Goal: Task Accomplishment & Management: Use online tool/utility

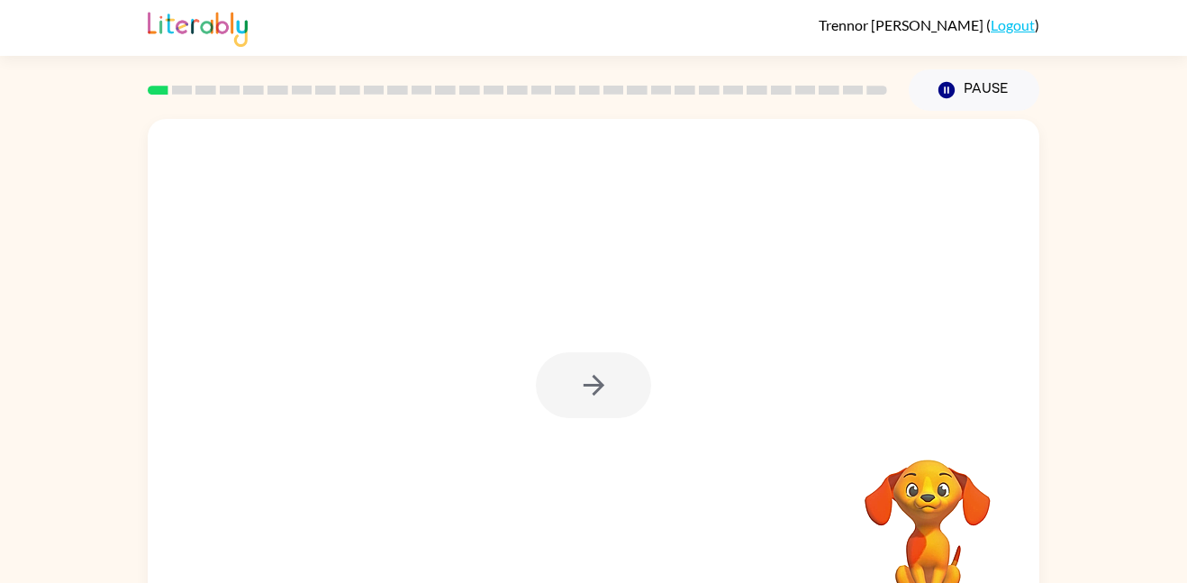
click at [590, 401] on div at bounding box center [593, 385] width 115 height 66
click at [590, 401] on button "button" at bounding box center [593, 385] width 115 height 66
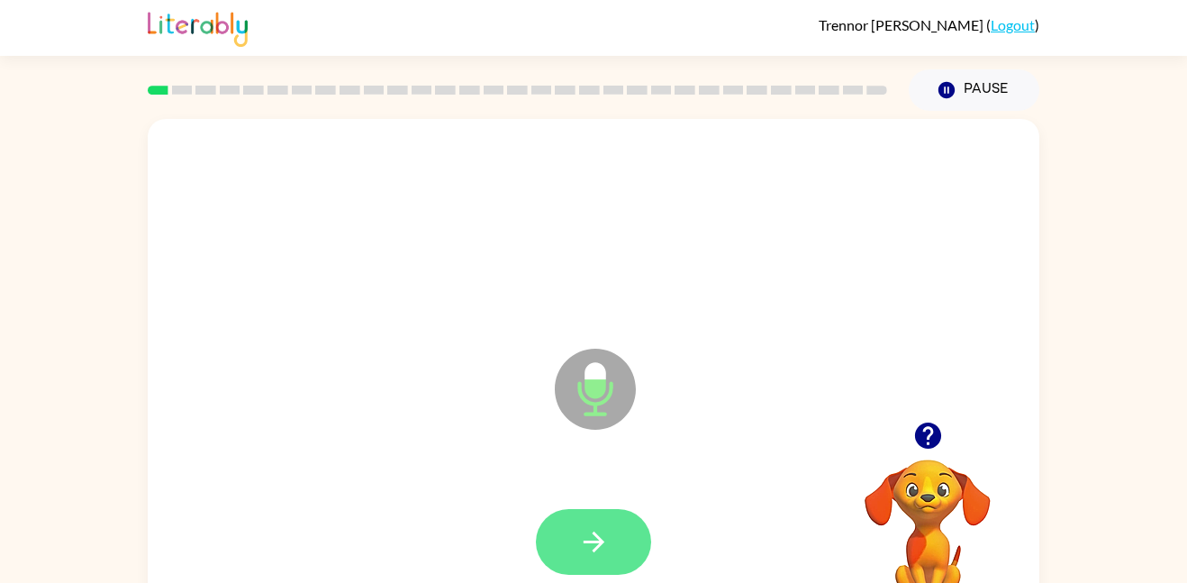
click at [603, 556] on icon "button" at bounding box center [594, 542] width 32 height 32
click at [608, 553] on icon "button" at bounding box center [594, 542] width 32 height 32
click at [602, 538] on icon "button" at bounding box center [594, 542] width 32 height 32
click at [612, 564] on button "button" at bounding box center [593, 542] width 115 height 66
click at [619, 571] on button "button" at bounding box center [593, 542] width 115 height 66
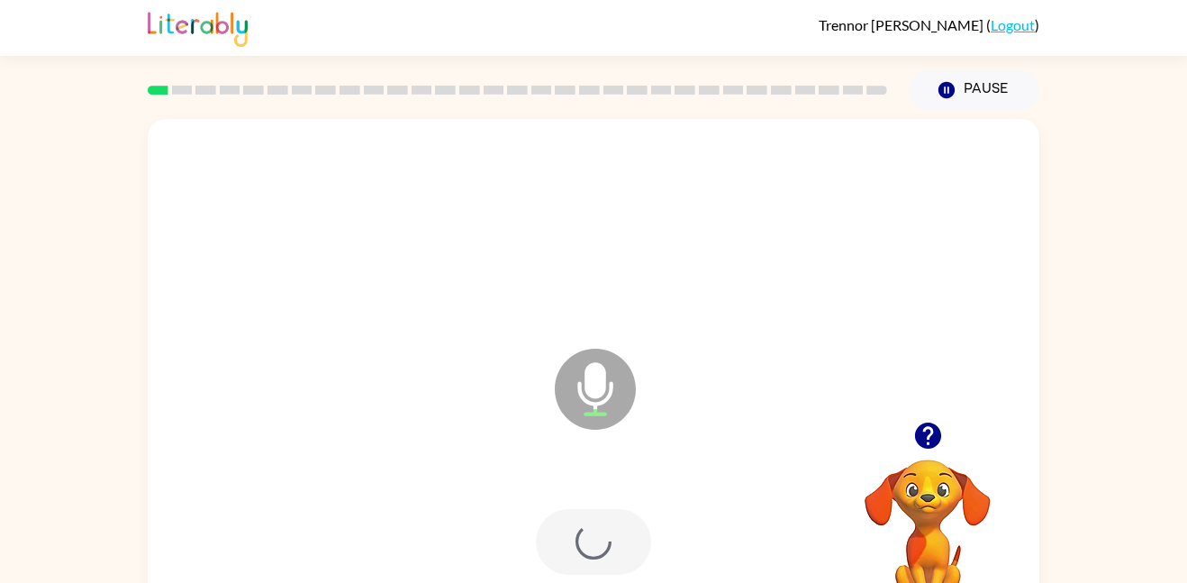
click at [591, 538] on div at bounding box center [593, 542] width 115 height 66
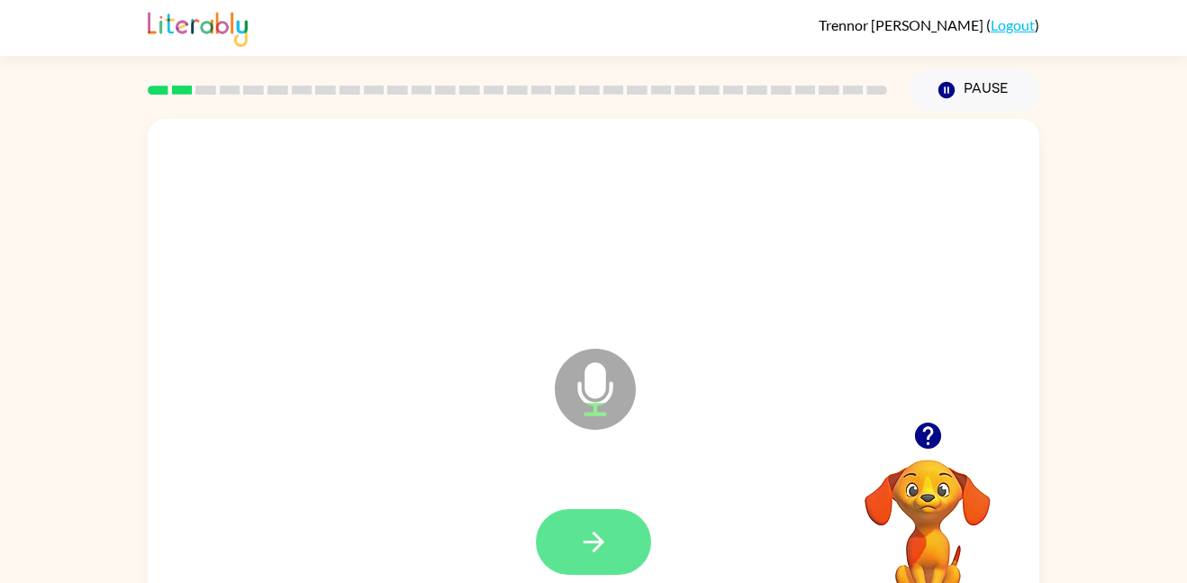
click at [602, 547] on icon "button" at bounding box center [594, 542] width 32 height 32
click at [589, 545] on icon "button" at bounding box center [594, 542] width 32 height 32
click at [593, 526] on div at bounding box center [593, 542] width 115 height 66
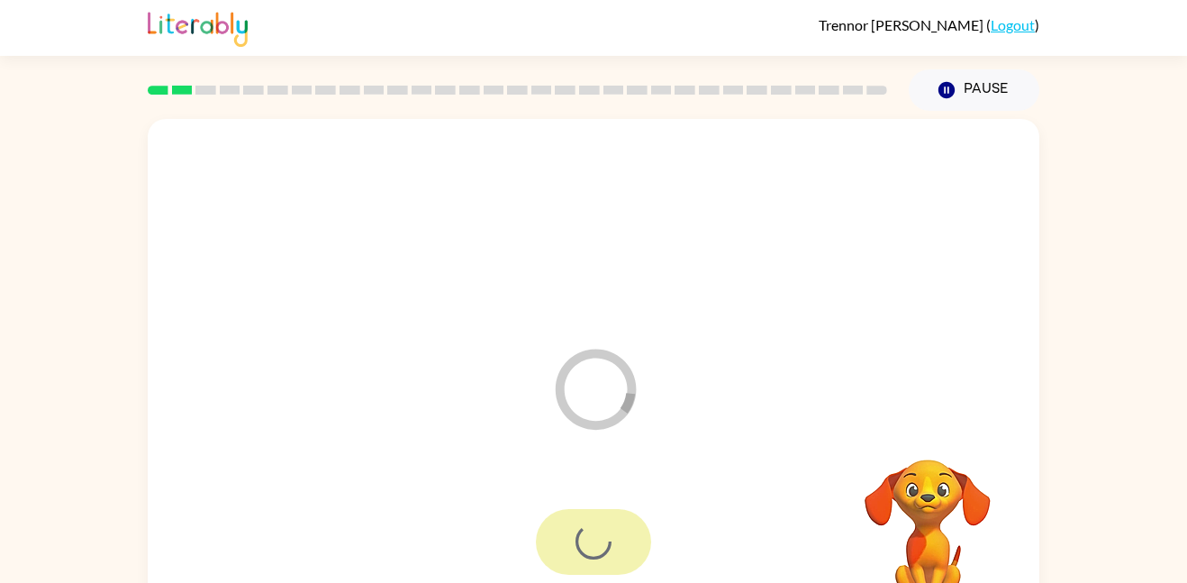
click at [606, 529] on div at bounding box center [593, 542] width 115 height 66
click at [604, 539] on div at bounding box center [593, 542] width 115 height 66
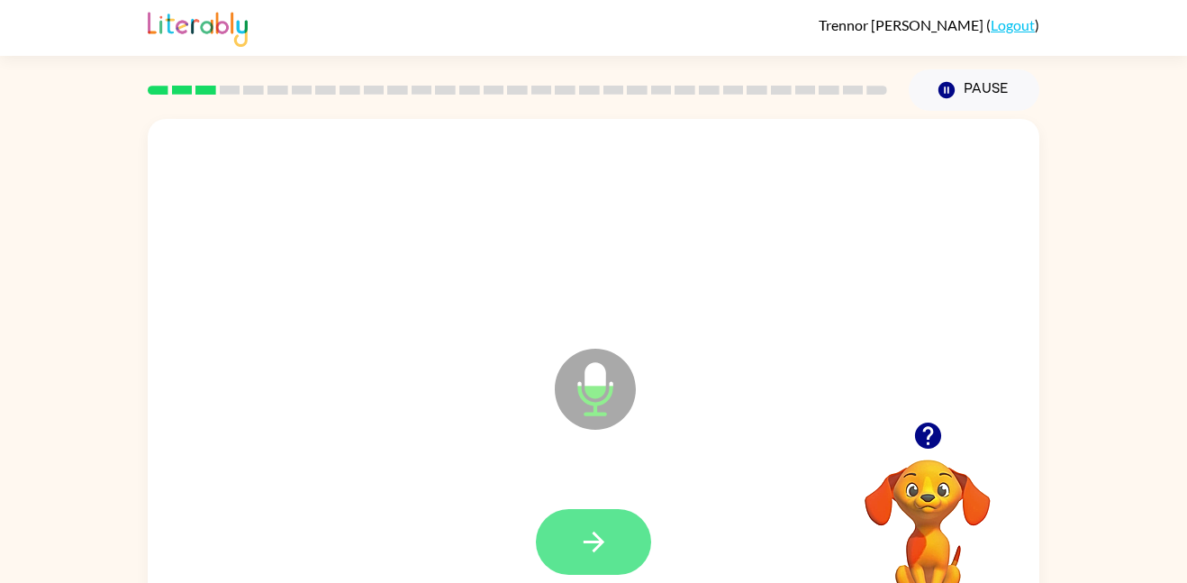
click at [593, 547] on icon "button" at bounding box center [594, 542] width 32 height 32
click at [594, 531] on icon "button" at bounding box center [594, 542] width 32 height 32
click at [610, 542] on button "button" at bounding box center [593, 542] width 115 height 66
click at [589, 540] on icon "button" at bounding box center [593, 541] width 21 height 21
click at [593, 552] on icon "button" at bounding box center [593, 541] width 21 height 21
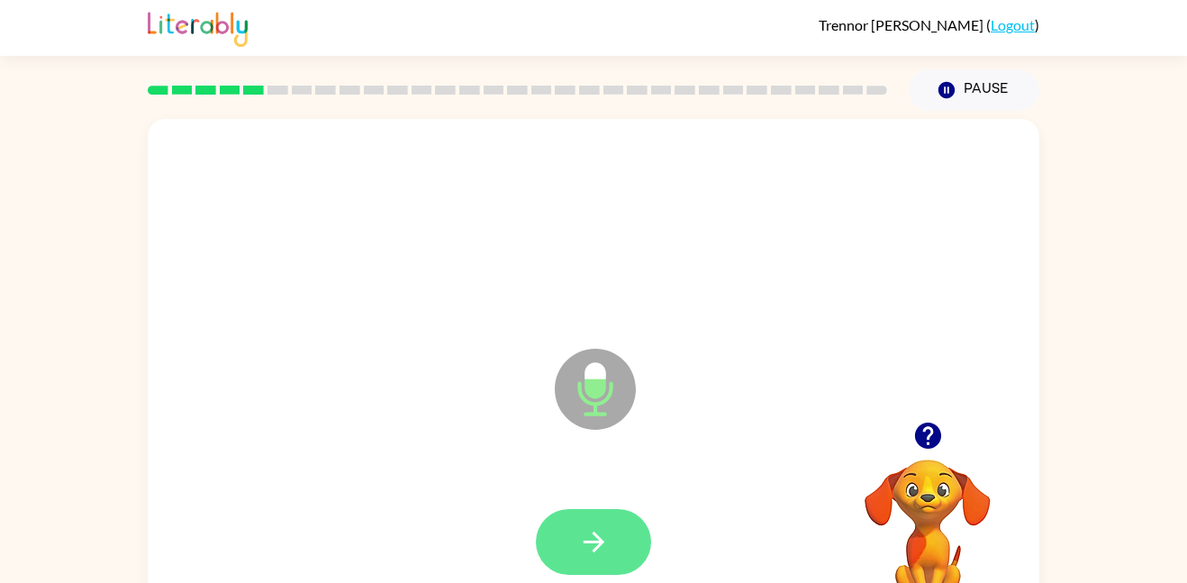
click at [622, 546] on button "button" at bounding box center [593, 542] width 115 height 66
click at [590, 547] on icon "button" at bounding box center [594, 542] width 32 height 32
click at [605, 518] on button "button" at bounding box center [593, 542] width 115 height 66
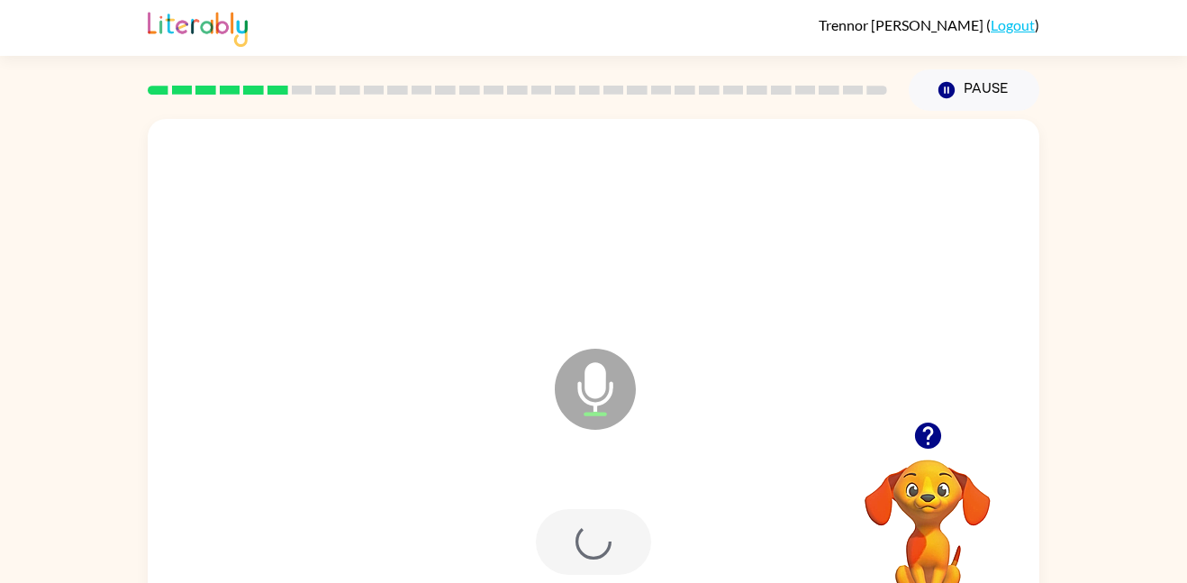
click at [602, 547] on div at bounding box center [593, 542] width 115 height 66
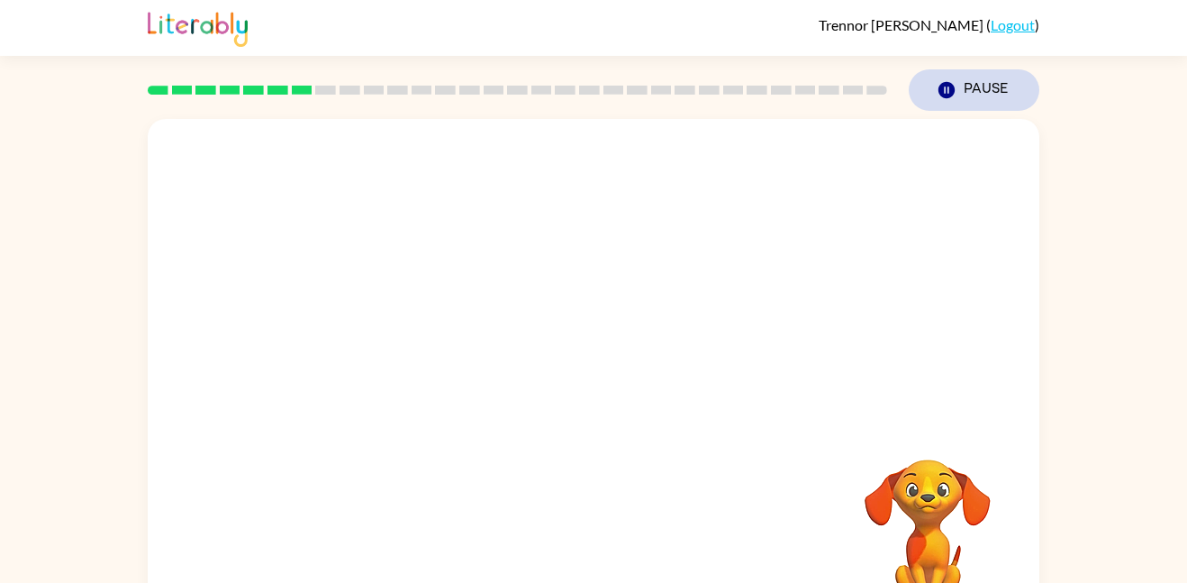
click at [984, 85] on button "Pause Pause" at bounding box center [974, 89] width 131 height 41
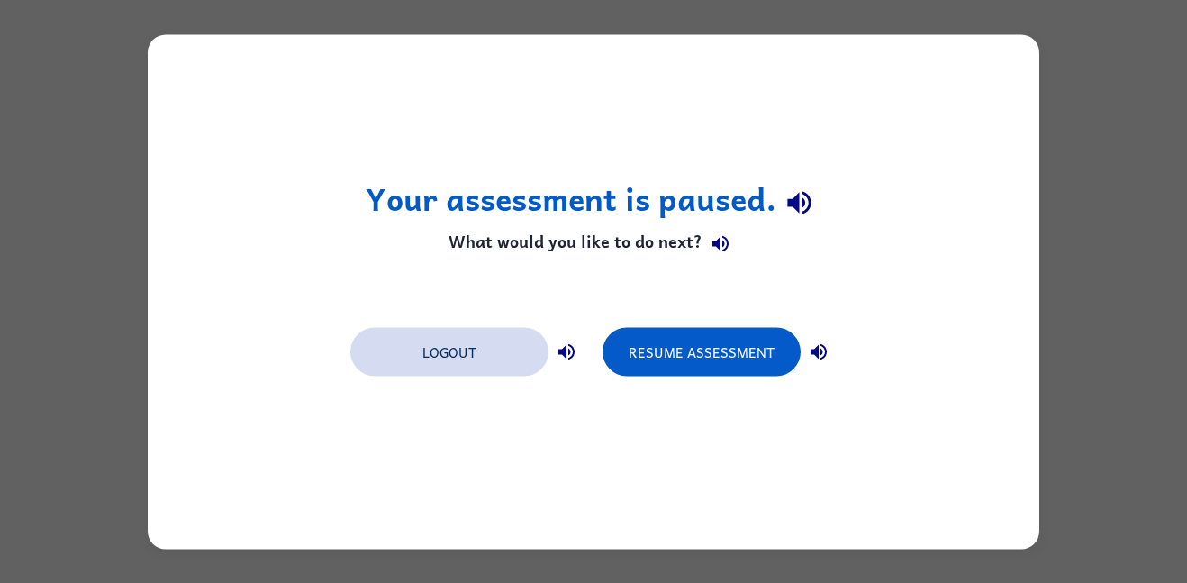
click at [493, 365] on button "Logout" at bounding box center [449, 351] width 198 height 49
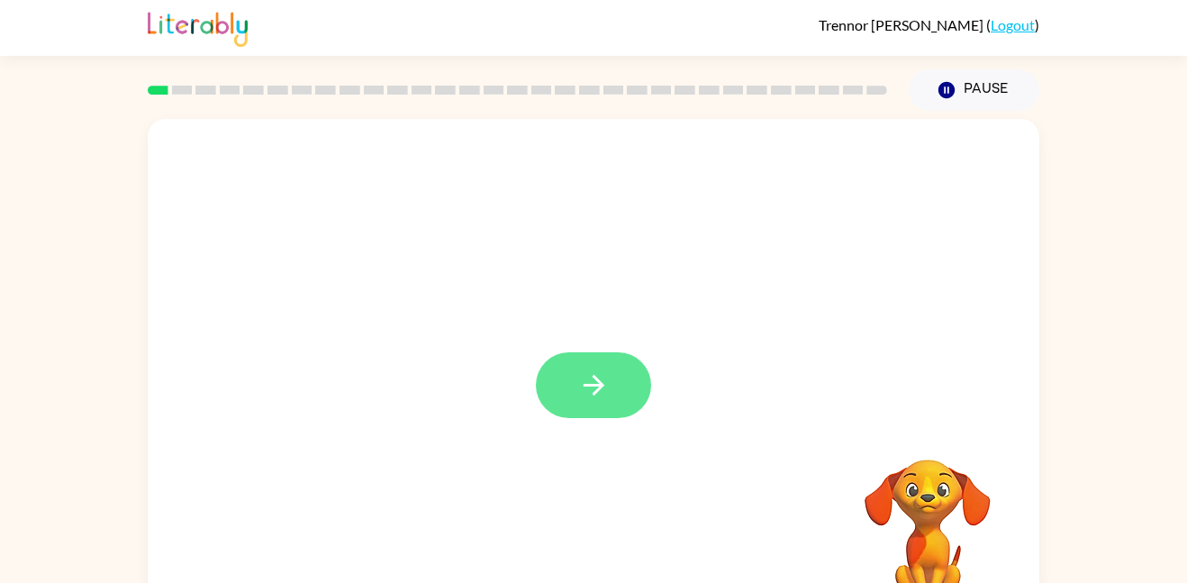
click at [623, 380] on button "button" at bounding box center [593, 385] width 115 height 66
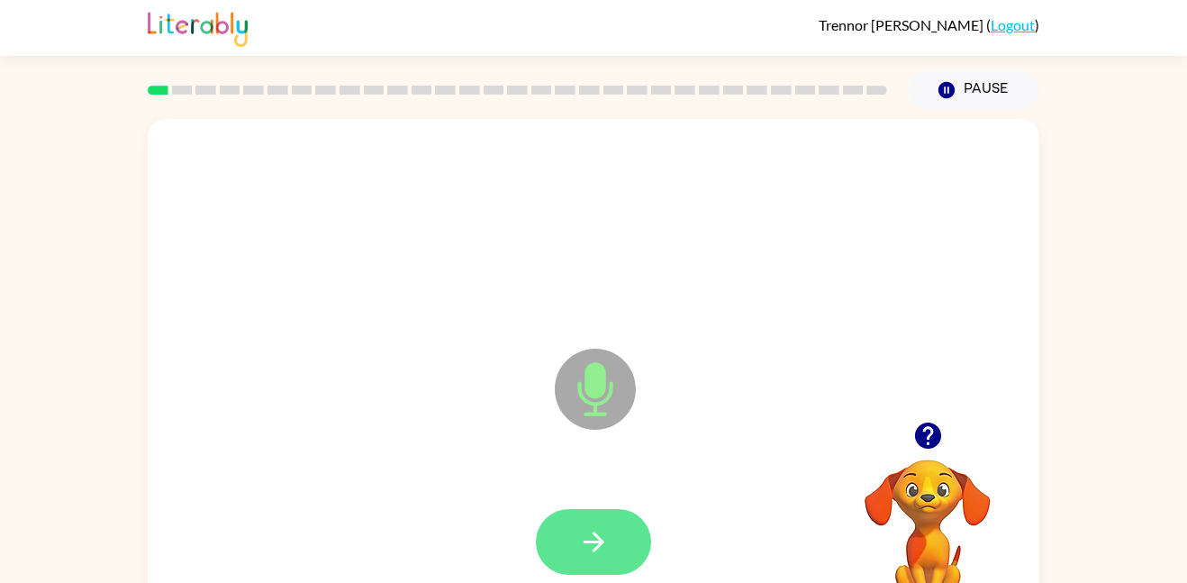
click at [601, 535] on icon "button" at bounding box center [594, 542] width 32 height 32
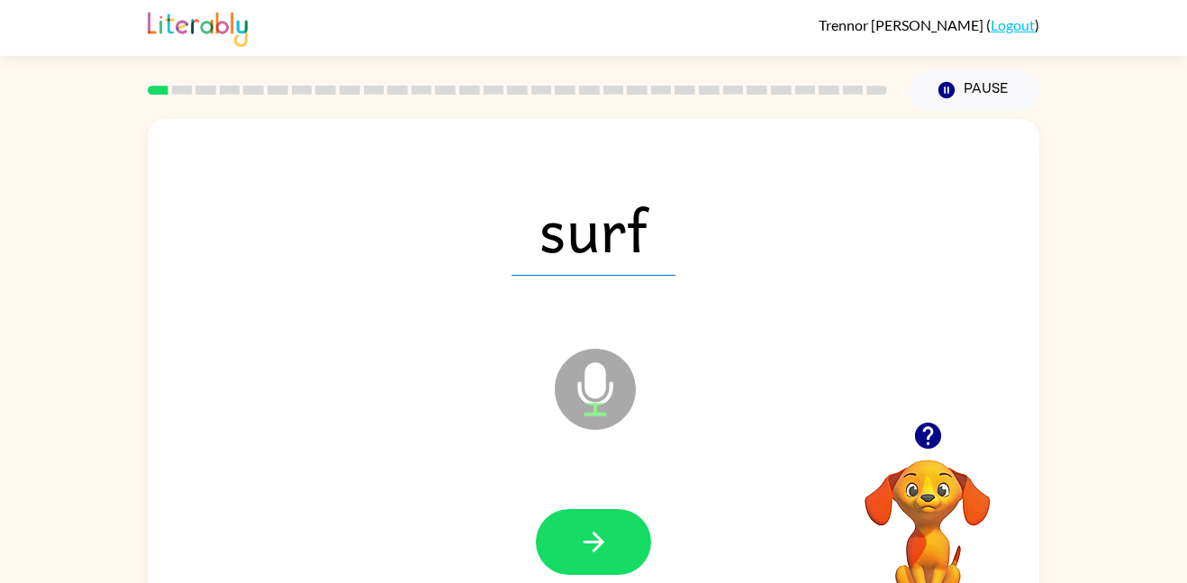
click at [601, 535] on icon "button" at bounding box center [594, 542] width 32 height 32
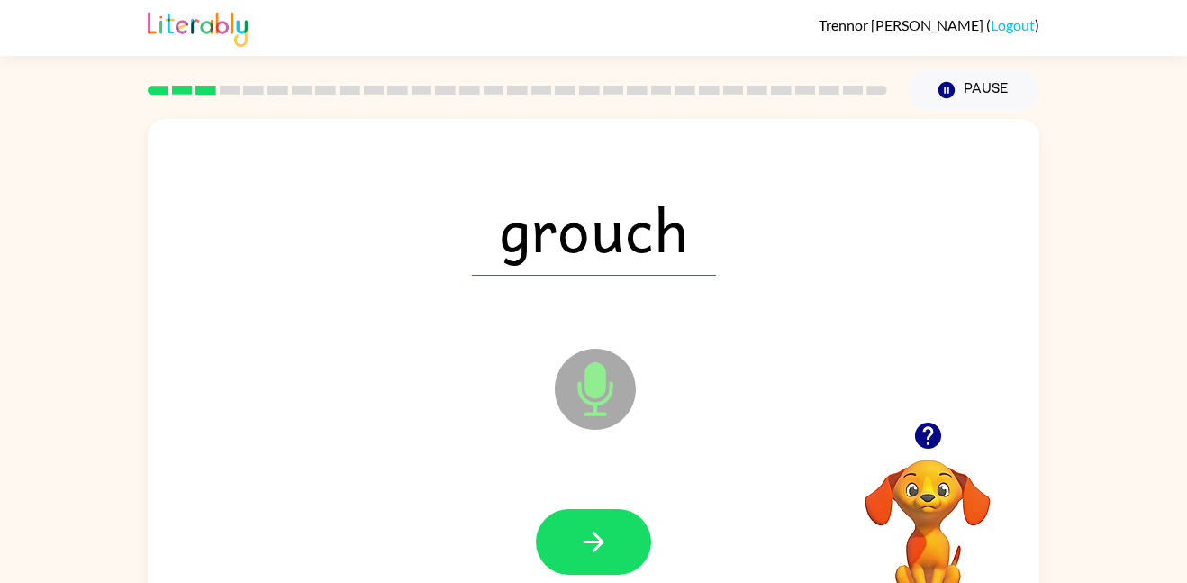
click at [601, 535] on icon "button" at bounding box center [594, 542] width 32 height 32
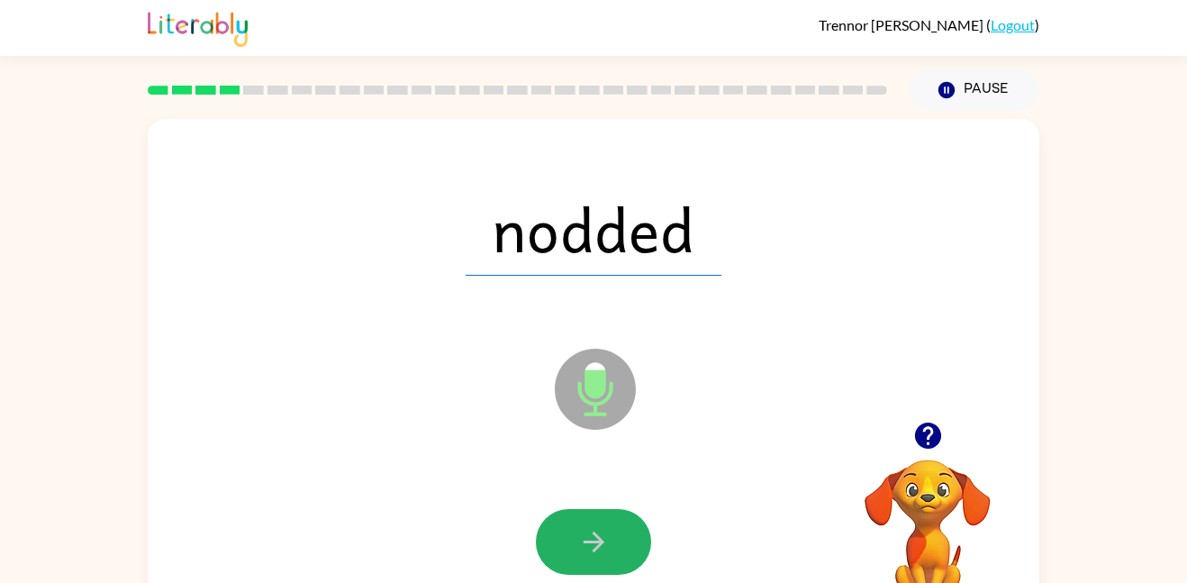
click at [601, 535] on icon "button" at bounding box center [594, 542] width 32 height 32
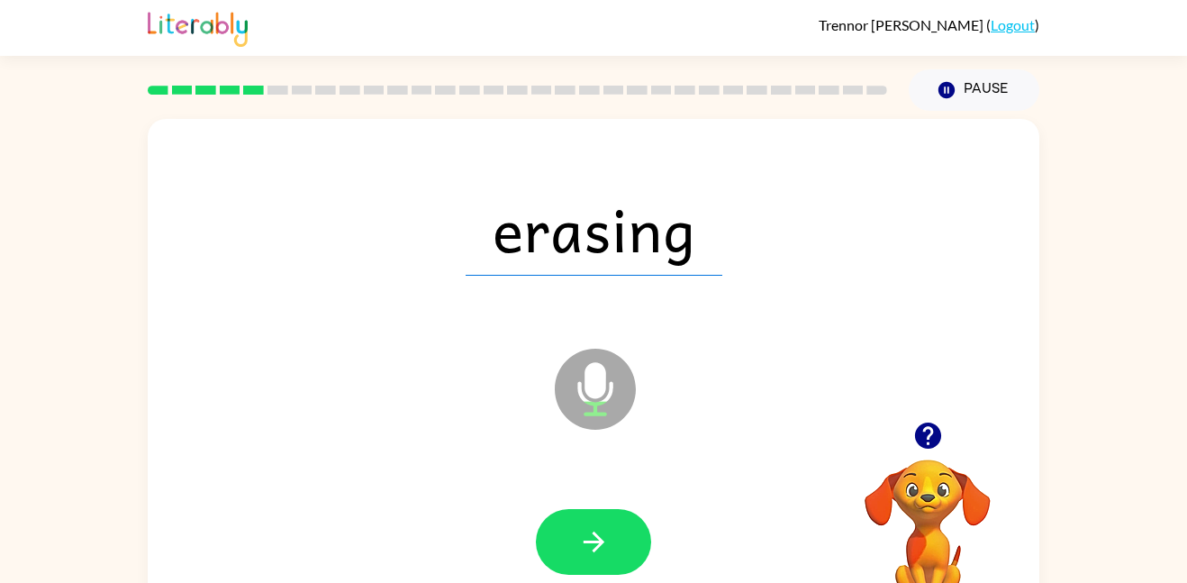
click at [601, 535] on icon "button" at bounding box center [594, 542] width 32 height 32
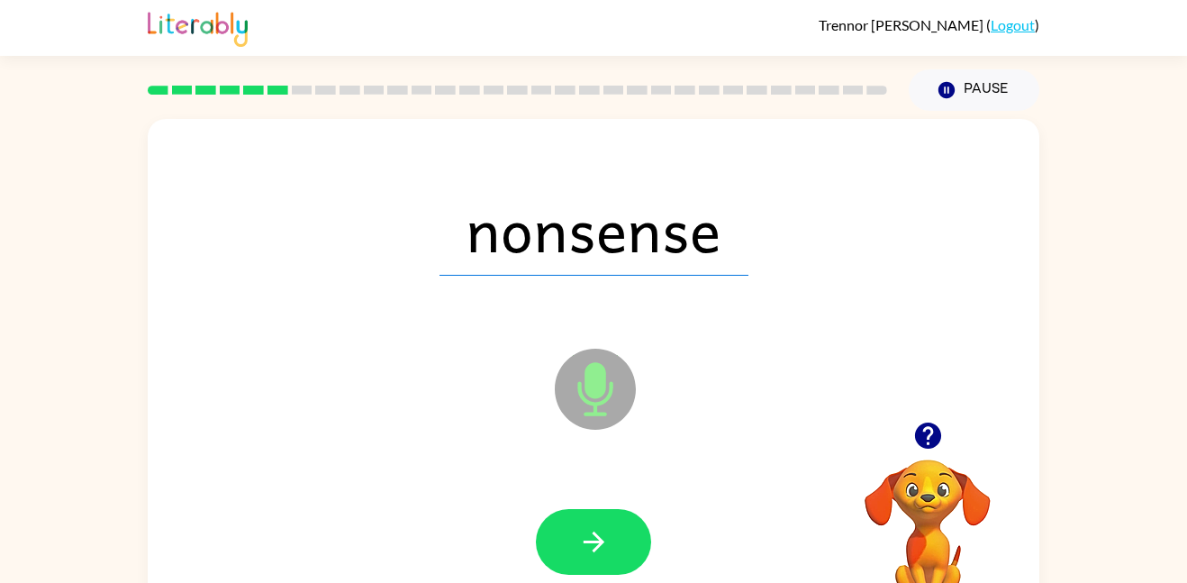
click at [601, 535] on icon "button" at bounding box center [594, 542] width 32 height 32
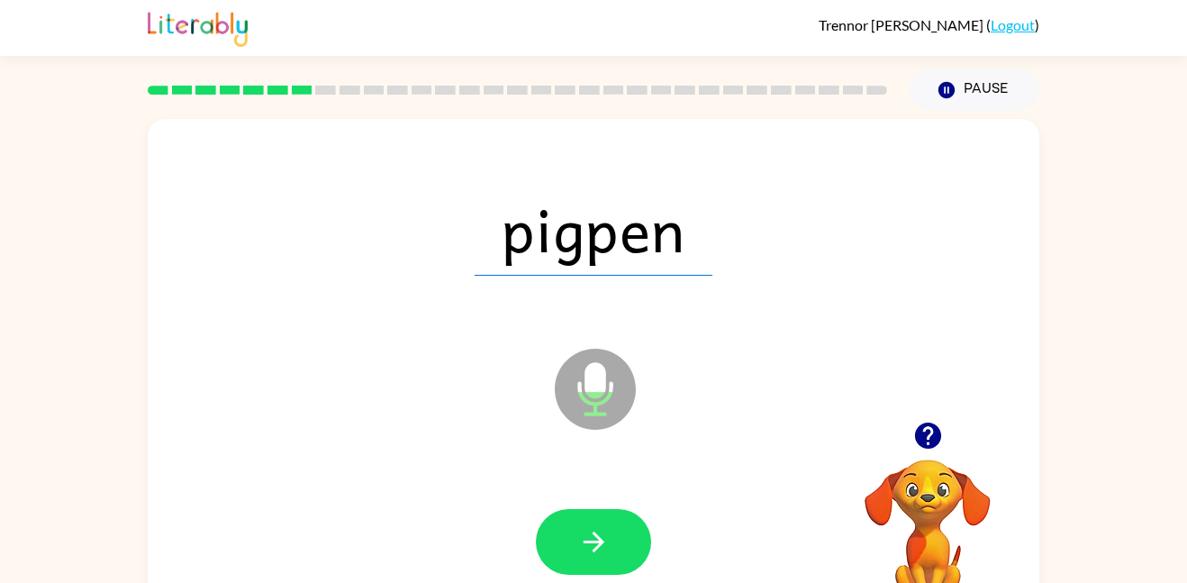
click at [601, 535] on icon "button" at bounding box center [594, 542] width 32 height 32
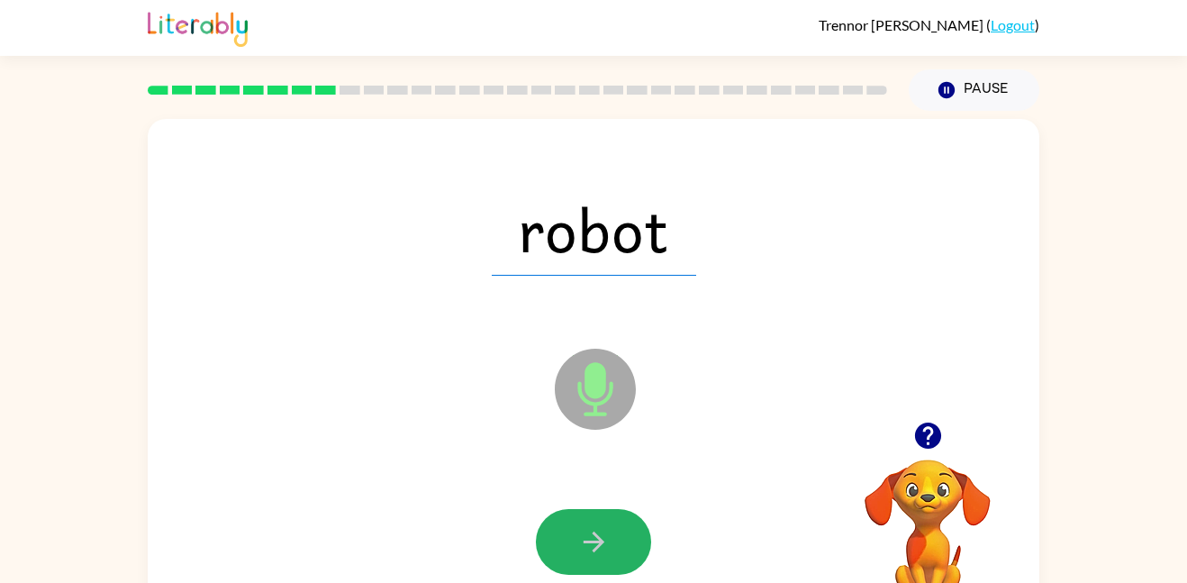
click at [601, 535] on icon "button" at bounding box center [594, 542] width 32 height 32
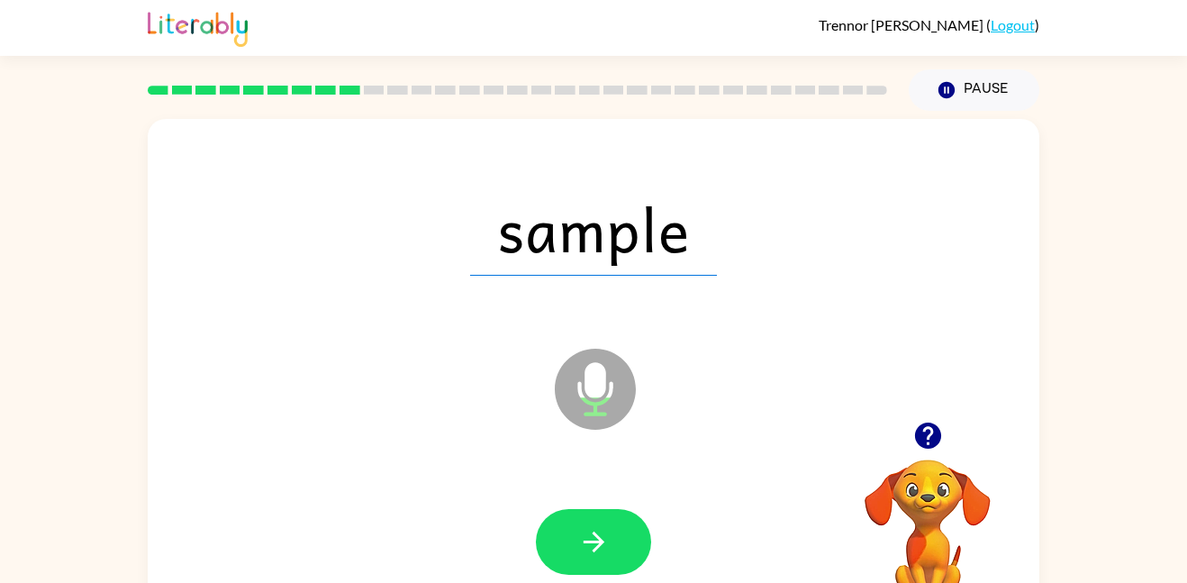
click at [601, 535] on icon "button" at bounding box center [594, 542] width 32 height 32
click at [601, 535] on div at bounding box center [593, 542] width 115 height 66
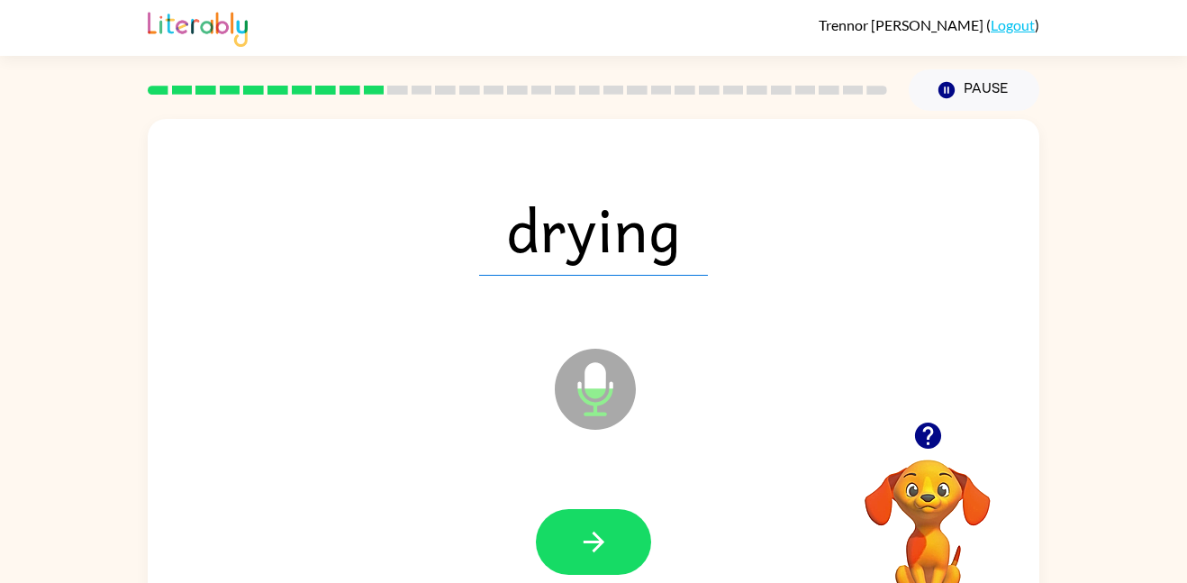
click at [601, 535] on icon "button" at bounding box center [594, 542] width 32 height 32
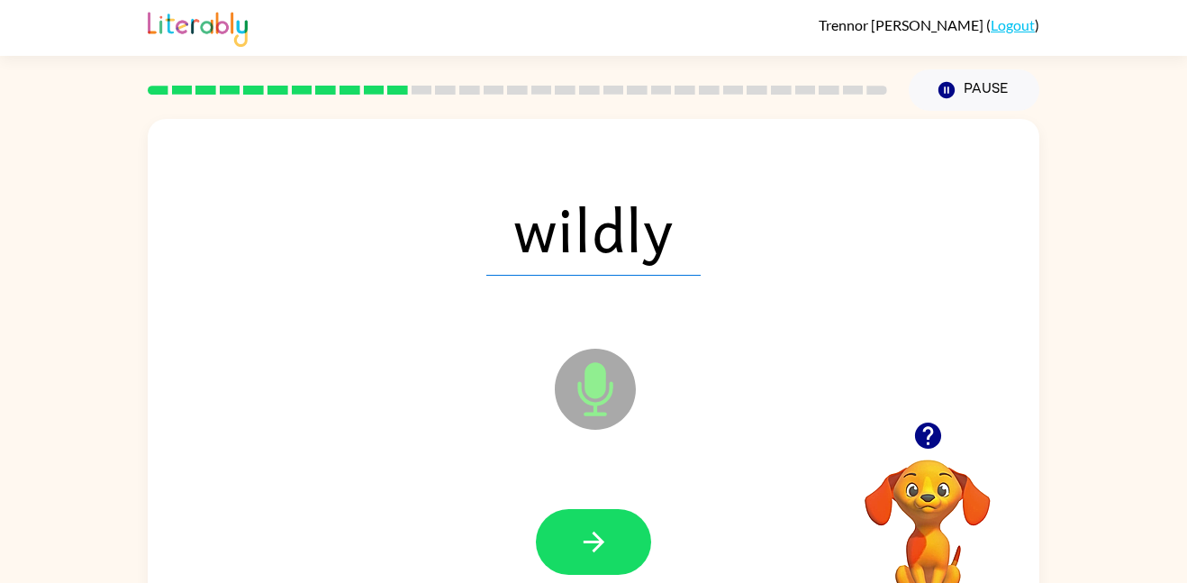
click at [601, 535] on icon "button" at bounding box center [594, 542] width 32 height 32
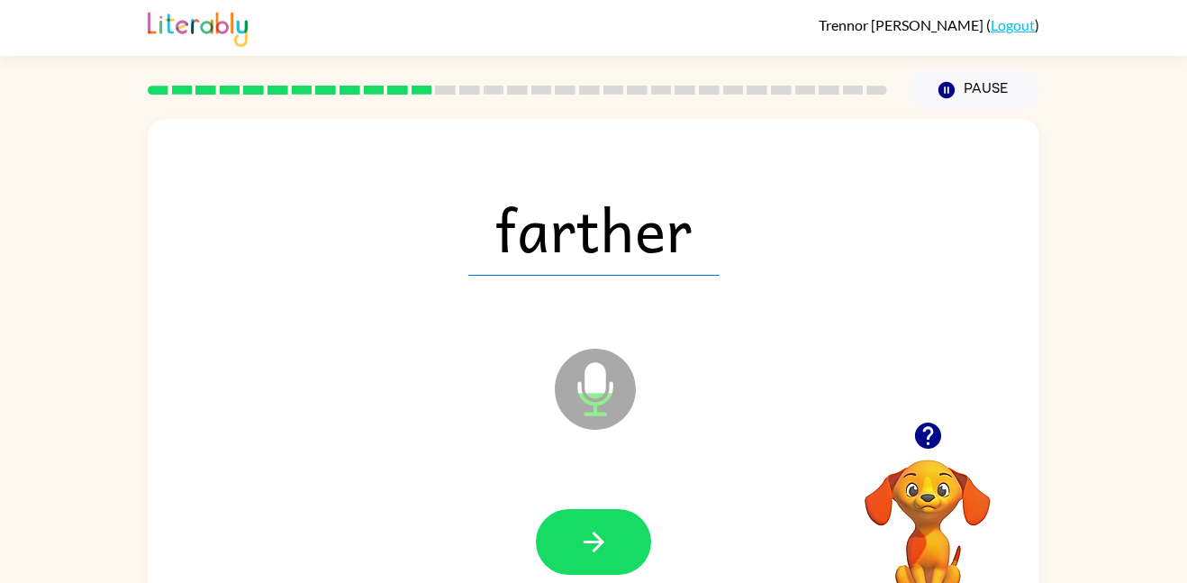
click at [601, 535] on icon "button" at bounding box center [594, 542] width 32 height 32
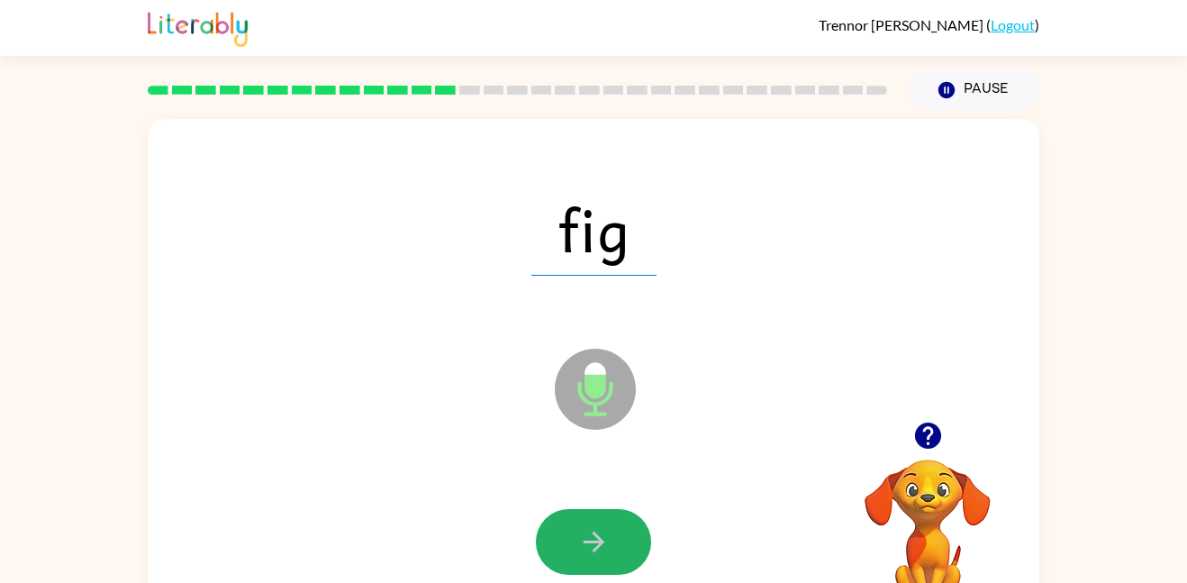
click at [601, 535] on icon "button" at bounding box center [594, 542] width 32 height 32
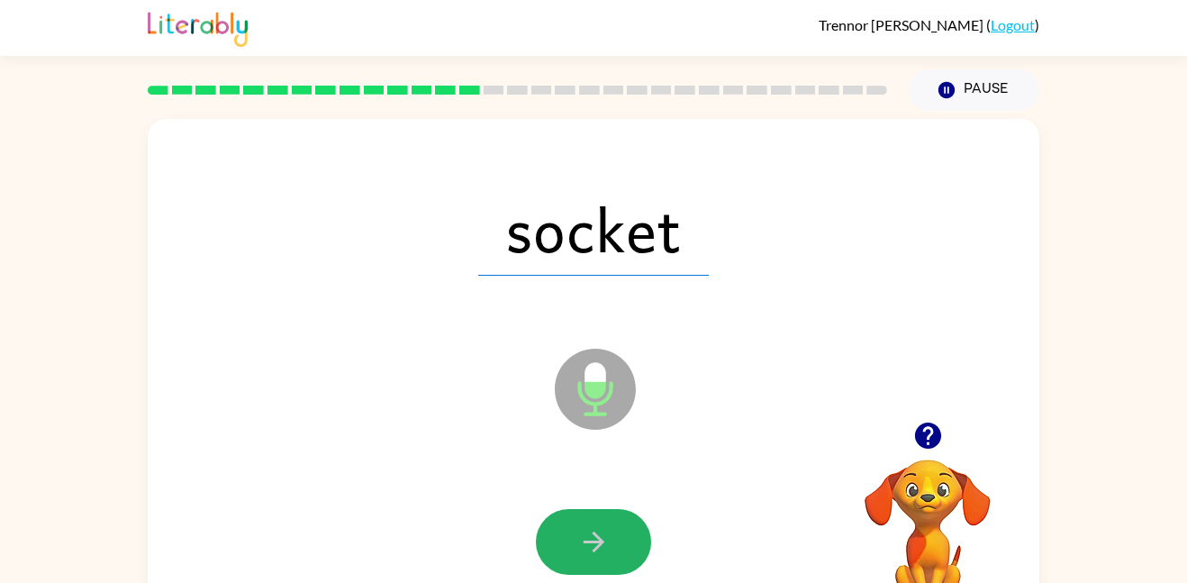
click at [601, 535] on icon "button" at bounding box center [594, 542] width 32 height 32
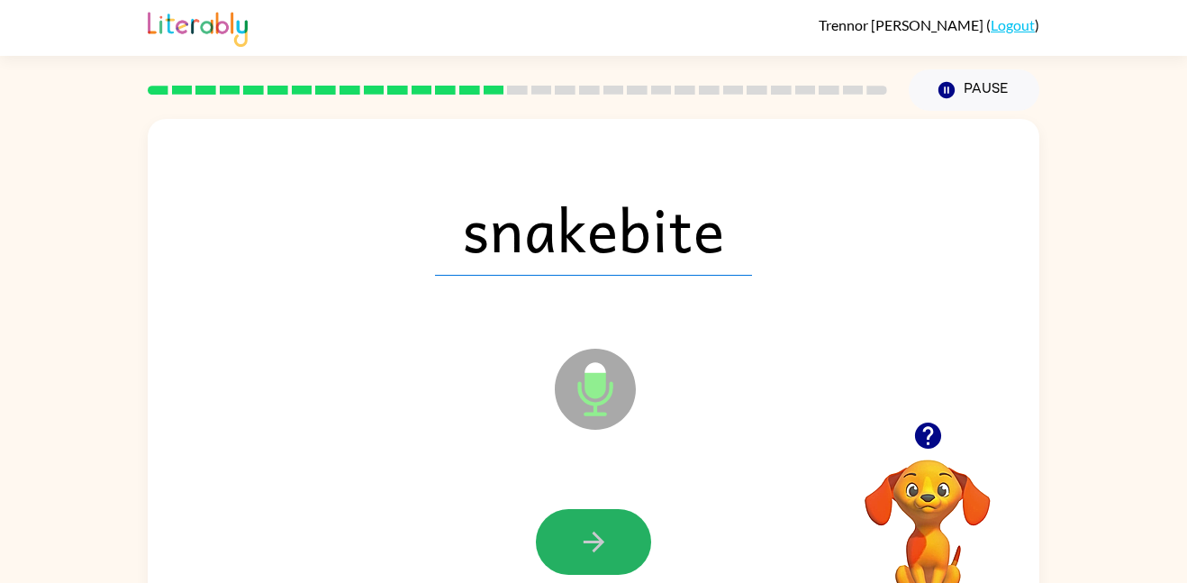
click at [601, 535] on icon "button" at bounding box center [594, 542] width 32 height 32
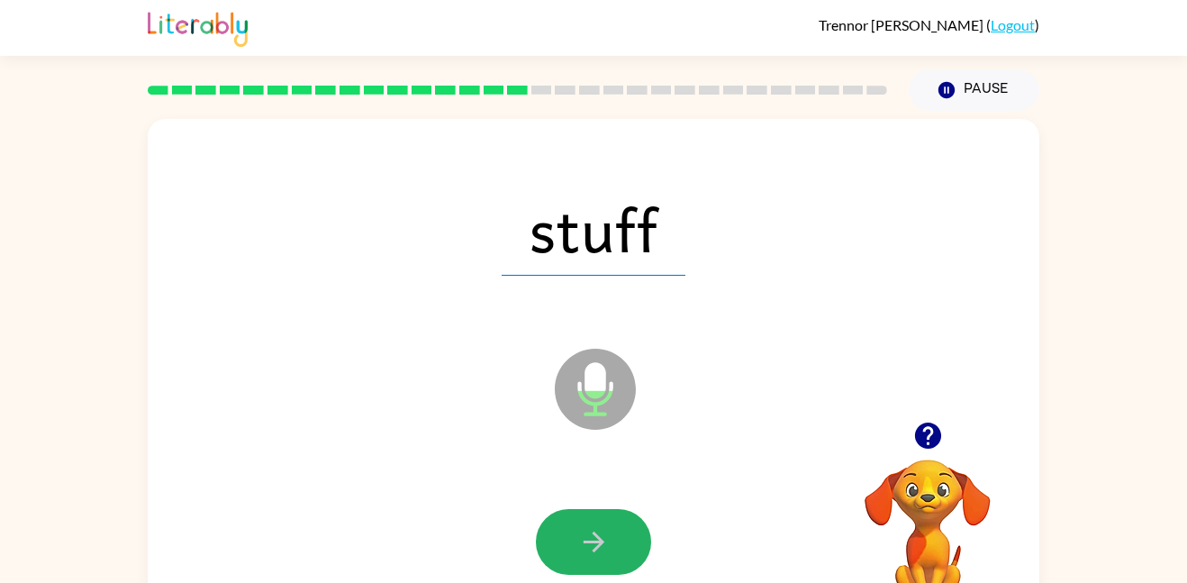
click at [601, 535] on icon "button" at bounding box center [594, 542] width 32 height 32
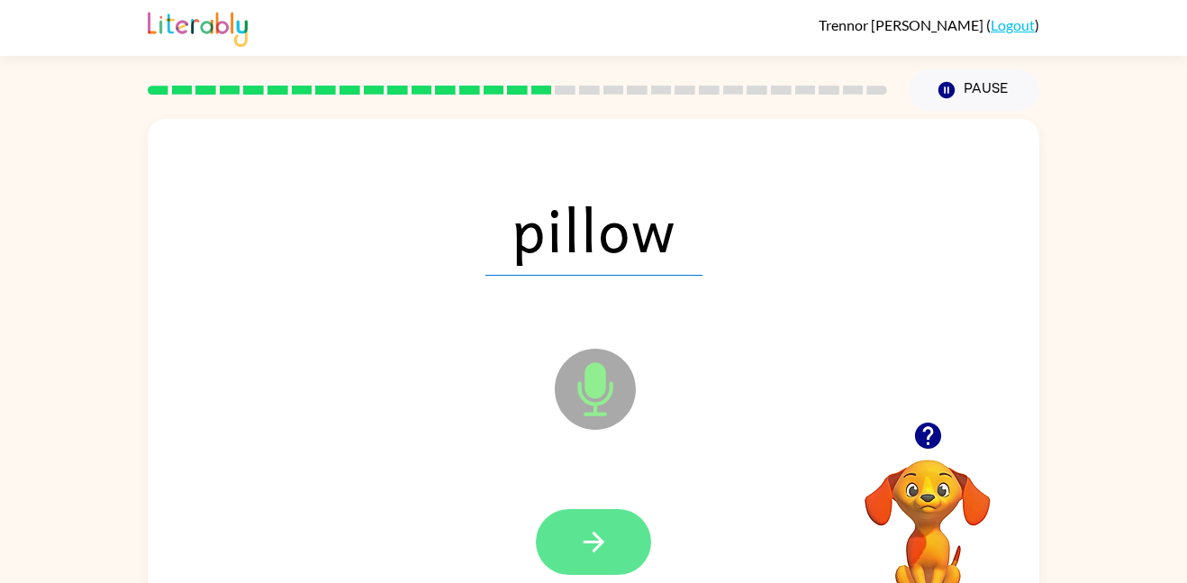
click at [601, 539] on icon "button" at bounding box center [593, 541] width 21 height 21
click at [618, 540] on button "button" at bounding box center [593, 542] width 115 height 66
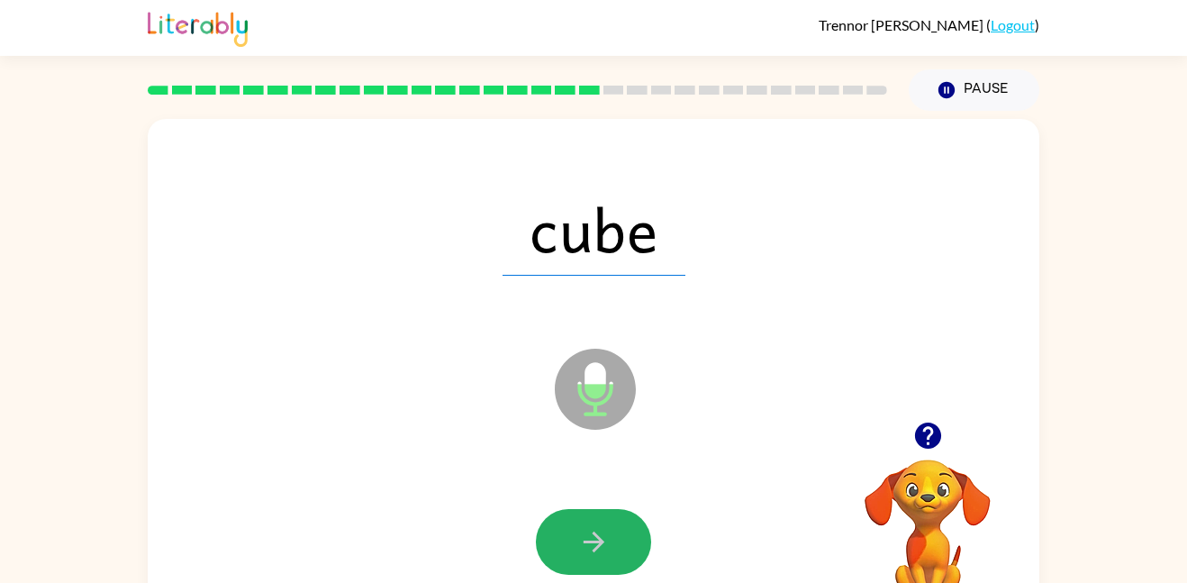
click at [618, 540] on button "button" at bounding box center [593, 542] width 115 height 66
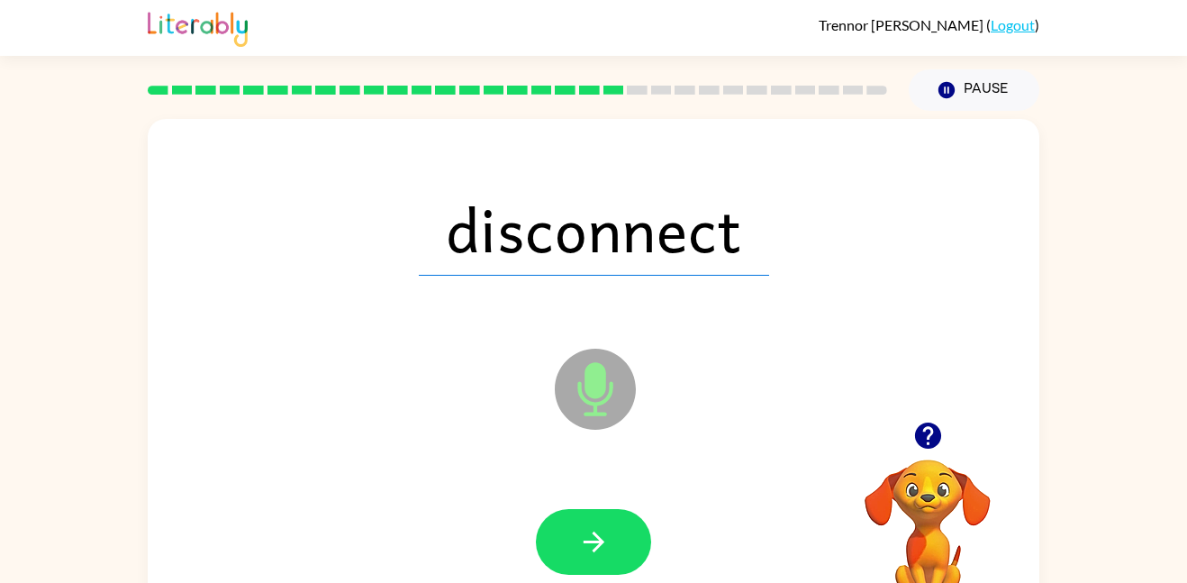
click at [618, 540] on button "button" at bounding box center [593, 542] width 115 height 66
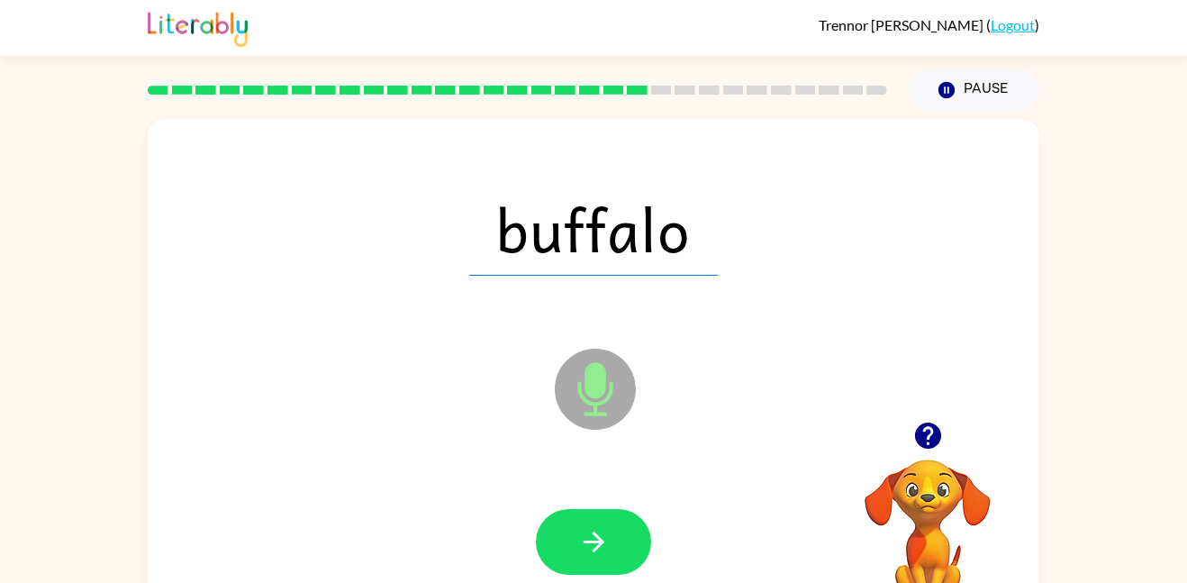
click at [618, 540] on button "button" at bounding box center [593, 542] width 115 height 66
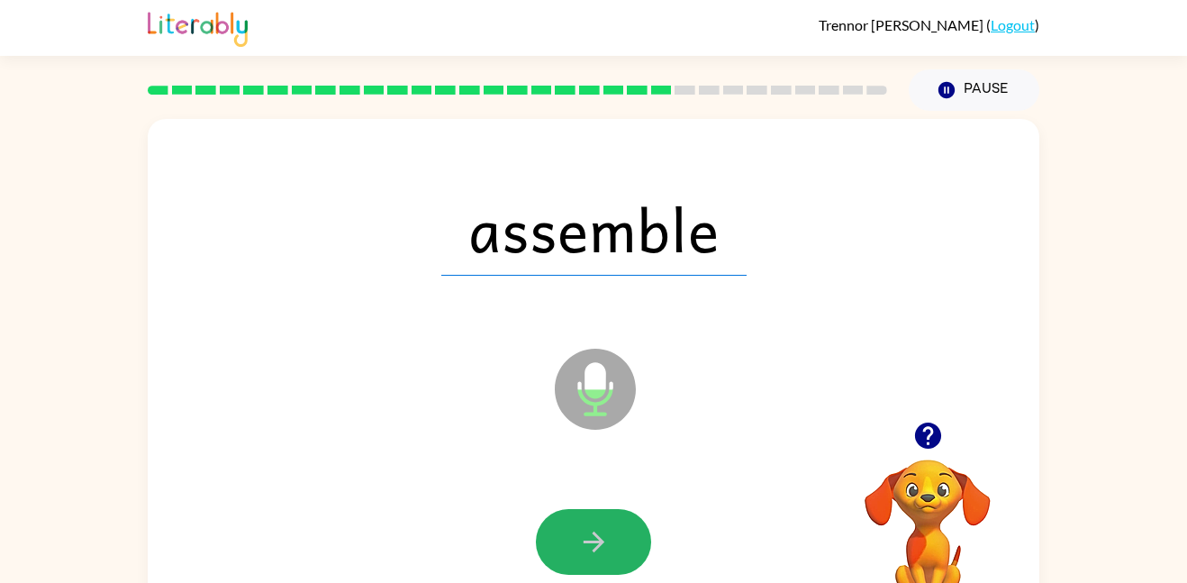
click at [618, 540] on button "button" at bounding box center [593, 542] width 115 height 66
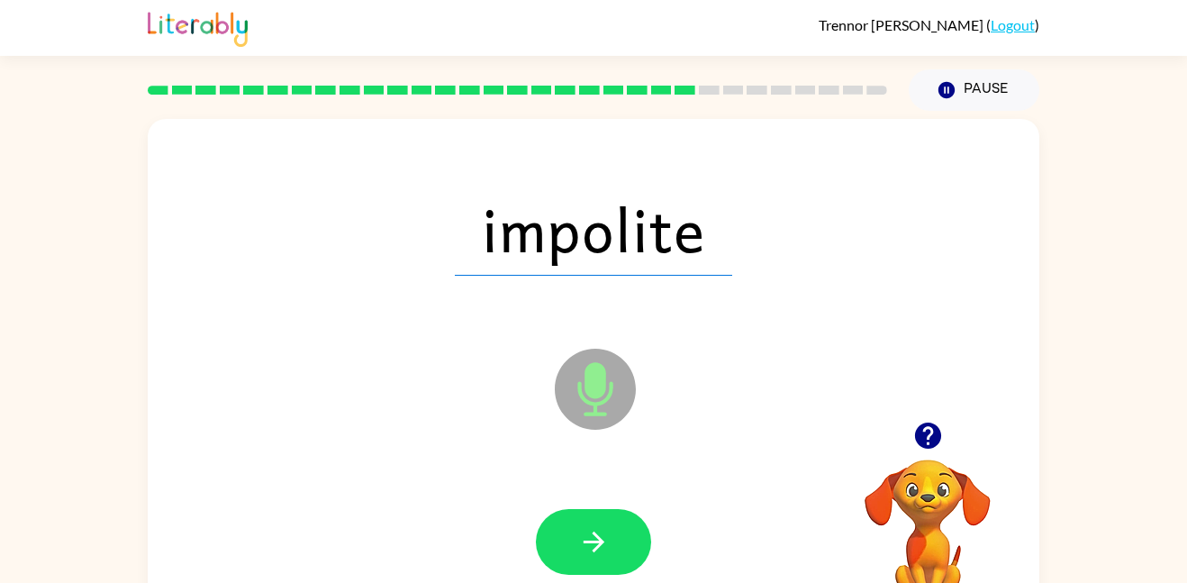
click at [618, 540] on button "button" at bounding box center [593, 542] width 115 height 66
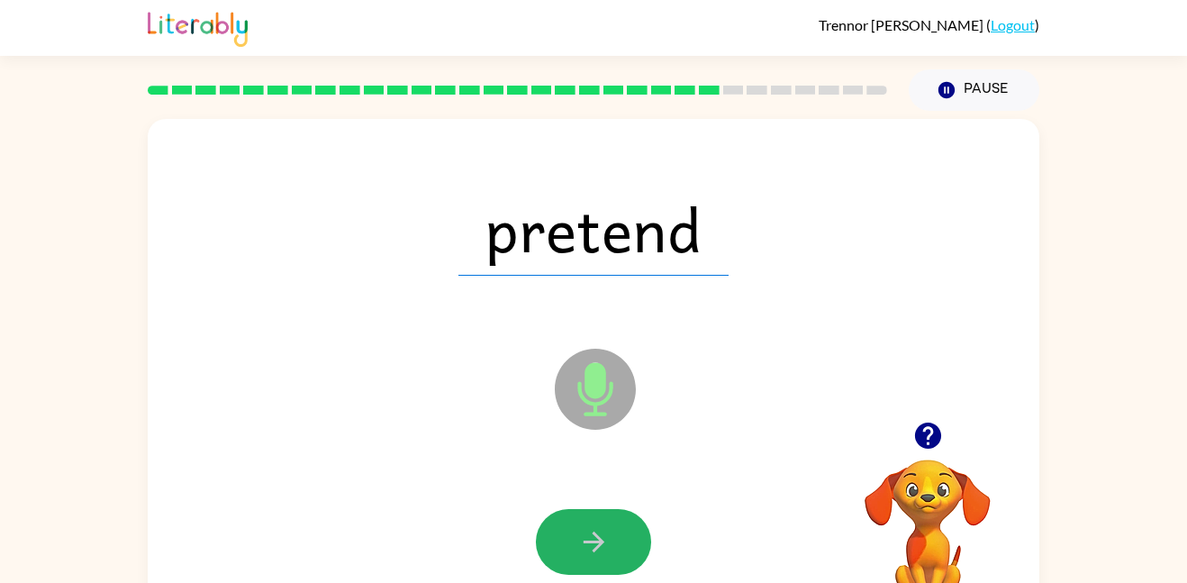
click at [618, 540] on button "button" at bounding box center [593, 542] width 115 height 66
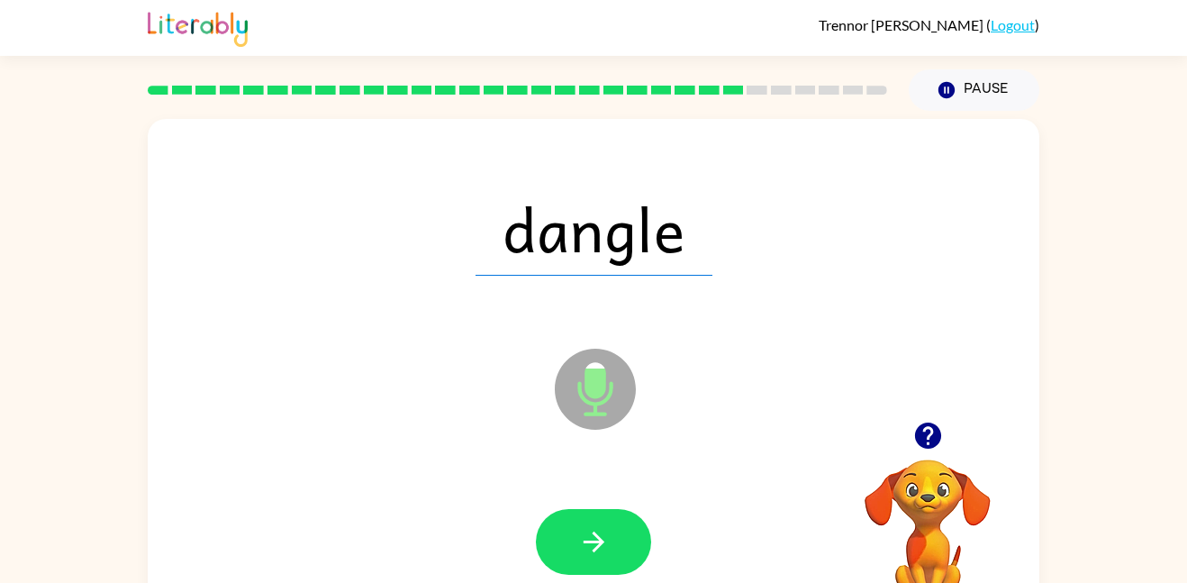
click at [618, 540] on button "button" at bounding box center [593, 542] width 115 height 66
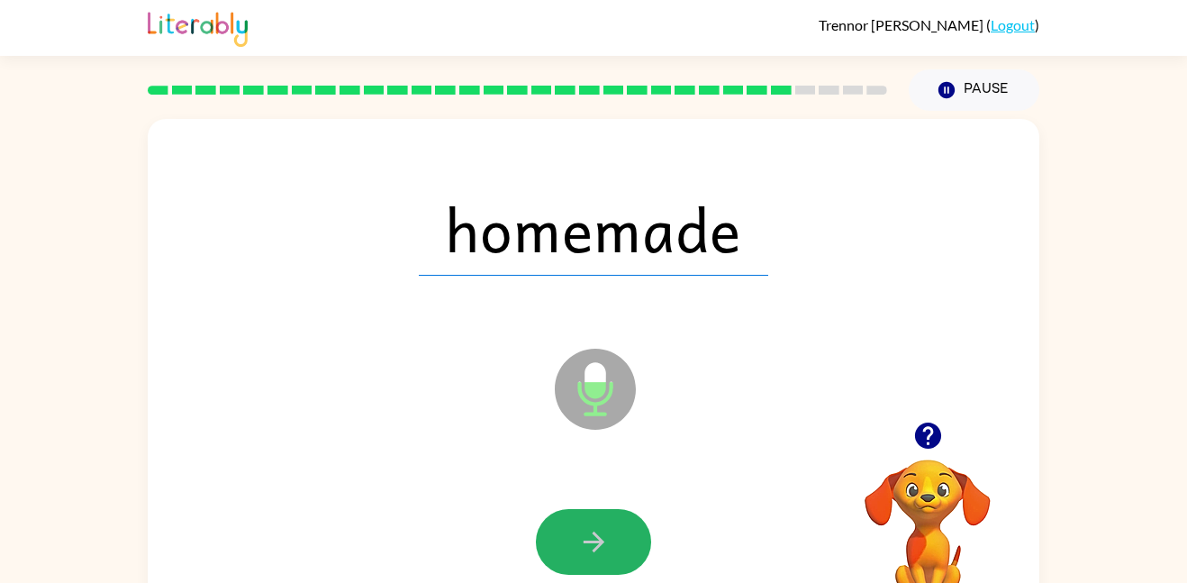
click at [618, 540] on button "button" at bounding box center [593, 542] width 115 height 66
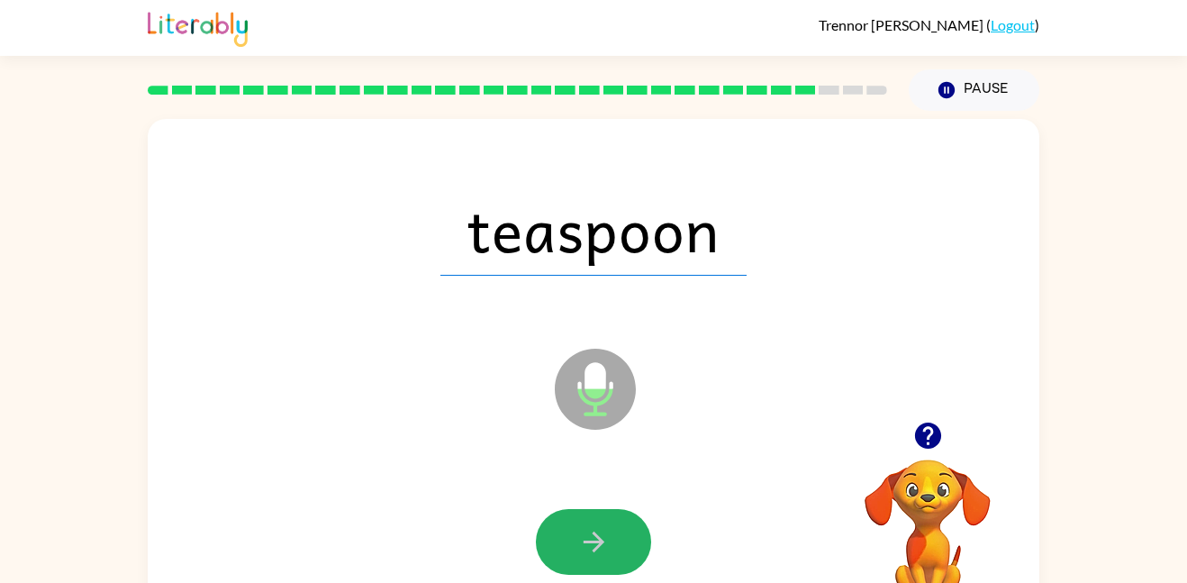
click at [618, 540] on button "button" at bounding box center [593, 542] width 115 height 66
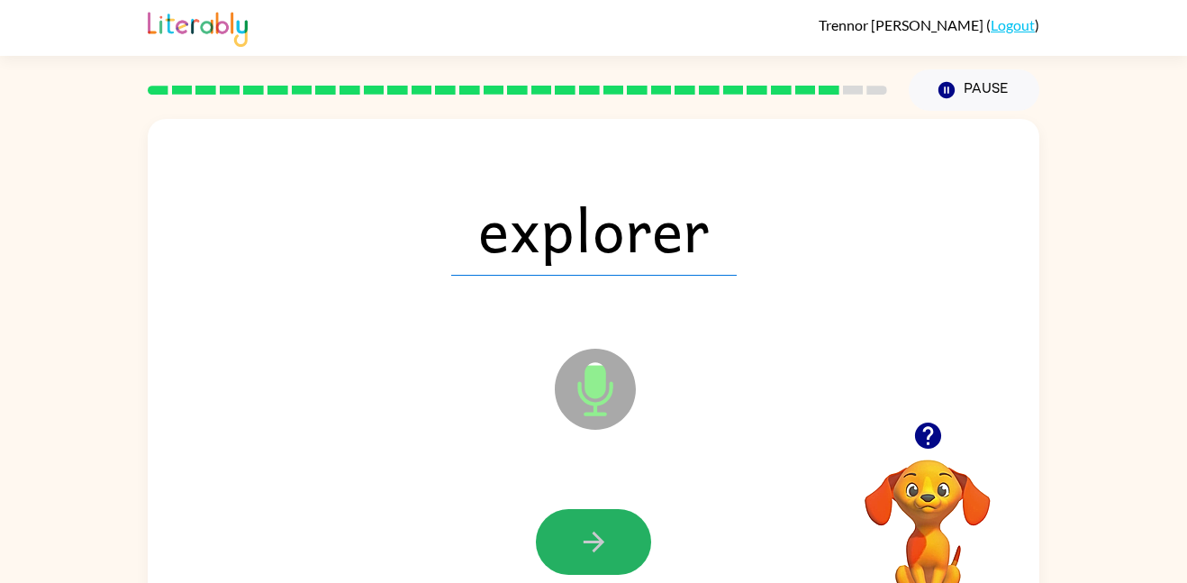
click at [618, 540] on button "button" at bounding box center [593, 542] width 115 height 66
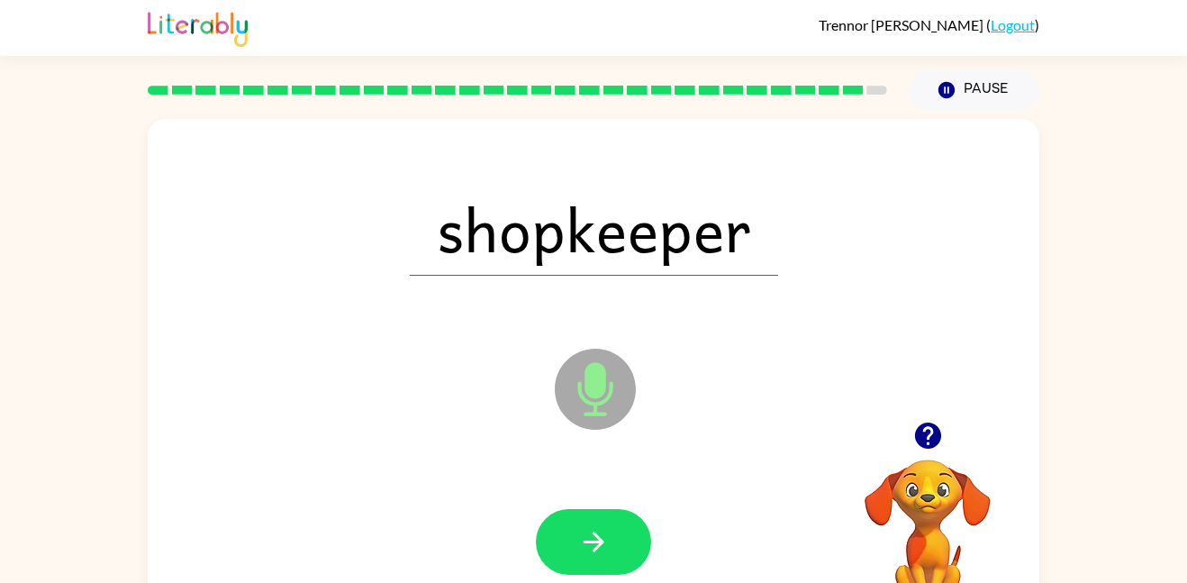
click at [618, 540] on button "button" at bounding box center [593, 542] width 115 height 66
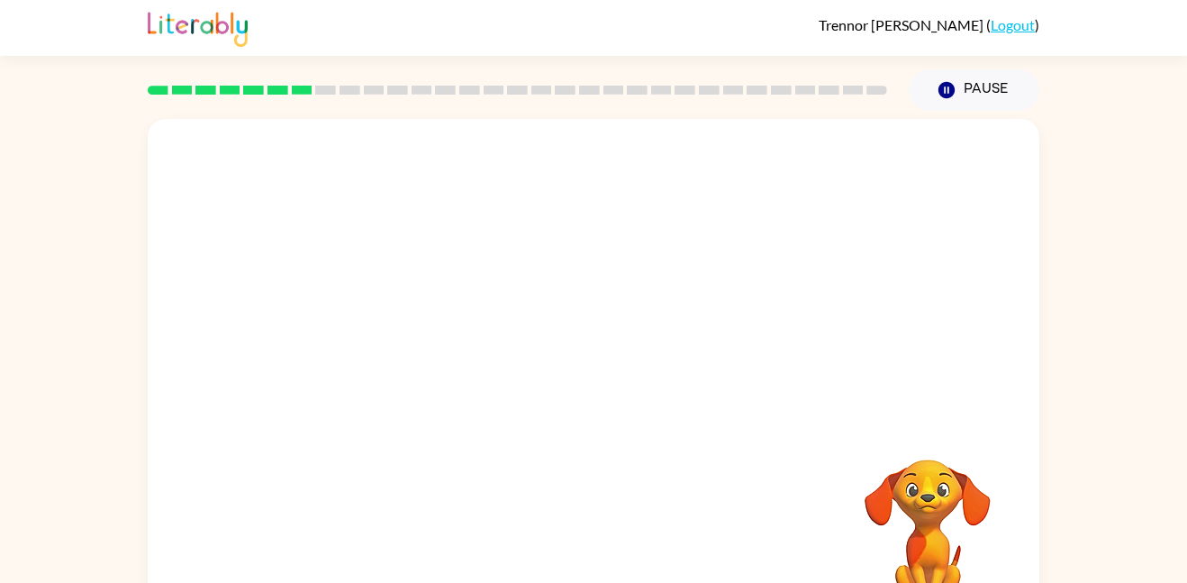
click at [514, 294] on div at bounding box center [593, 229] width 855 height 148
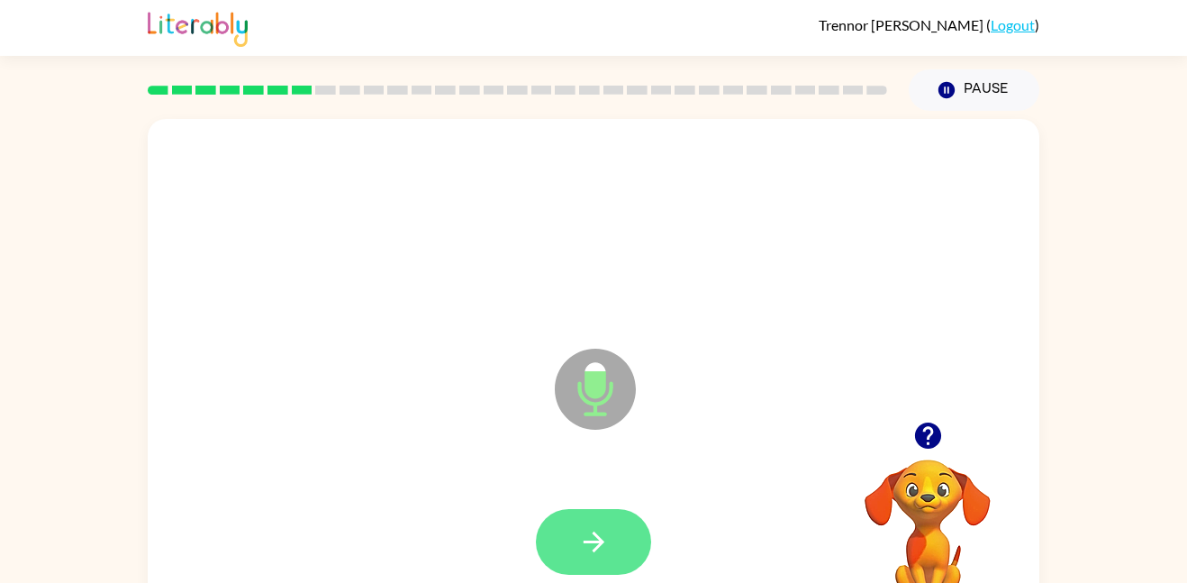
click at [593, 544] on icon "button" at bounding box center [594, 542] width 32 height 32
click at [594, 544] on icon "button" at bounding box center [594, 542] width 32 height 32
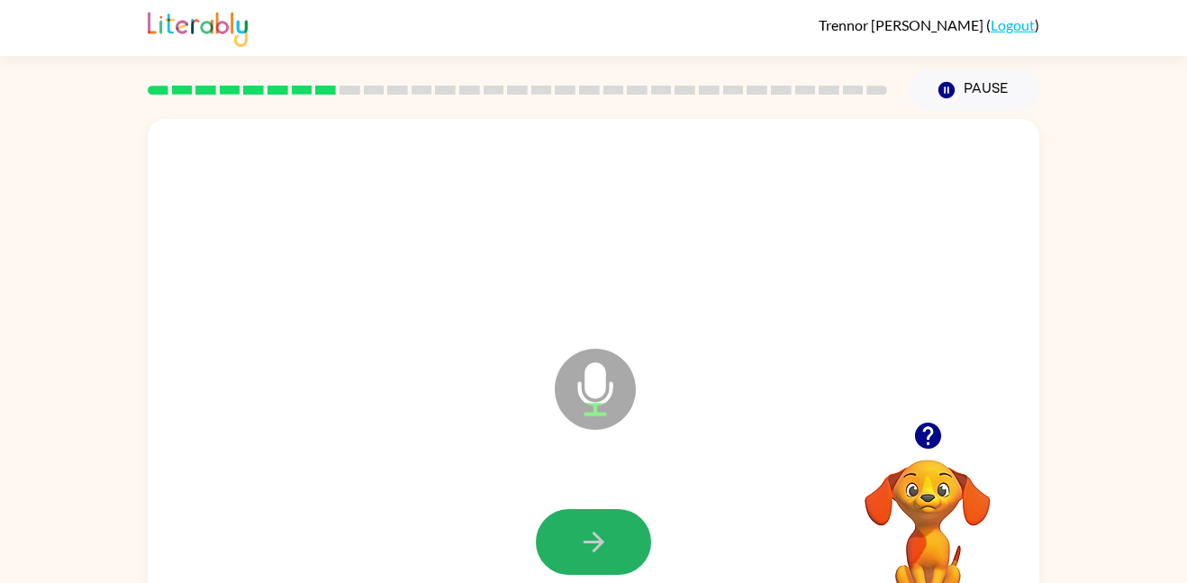
click at [594, 544] on icon "button" at bounding box center [594, 542] width 32 height 32
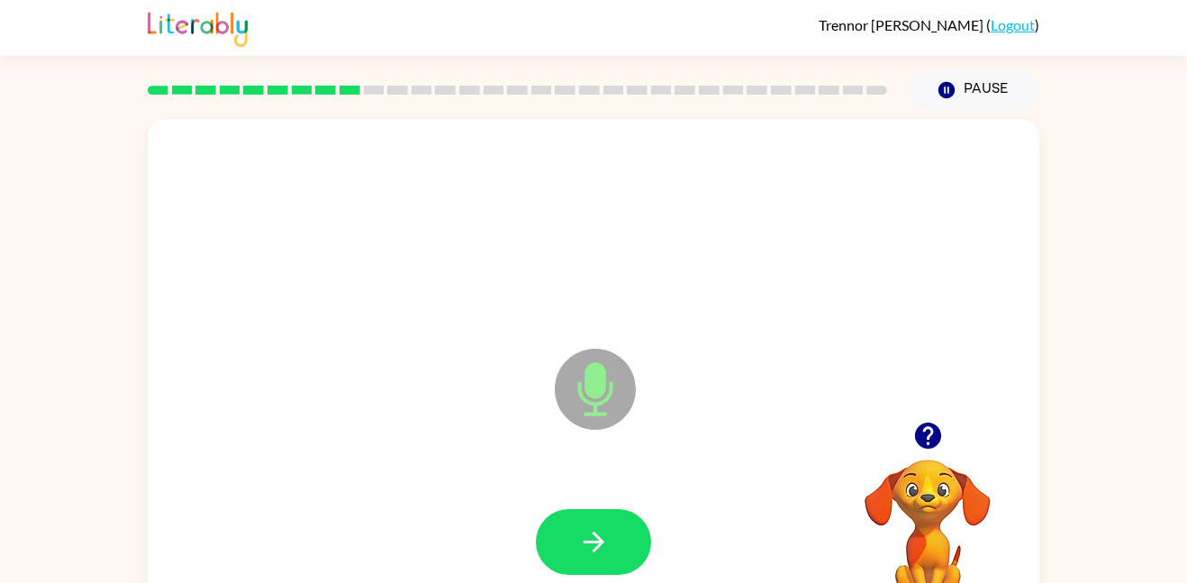
click at [594, 544] on icon "button" at bounding box center [594, 542] width 32 height 32
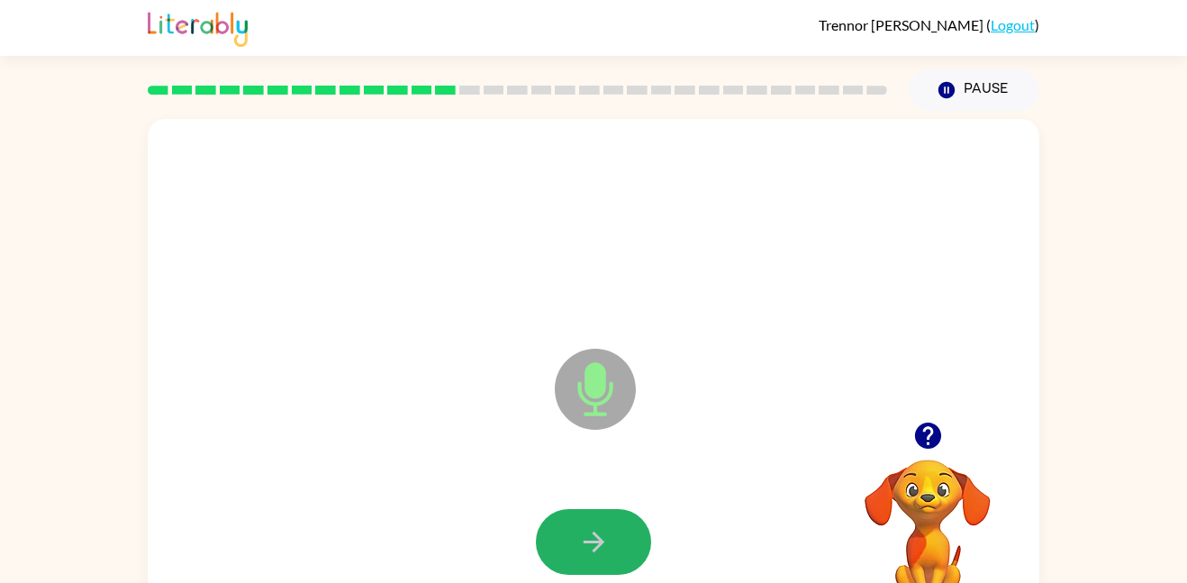
click at [594, 544] on icon "button" at bounding box center [594, 542] width 32 height 32
